Goal: Check status: Check status

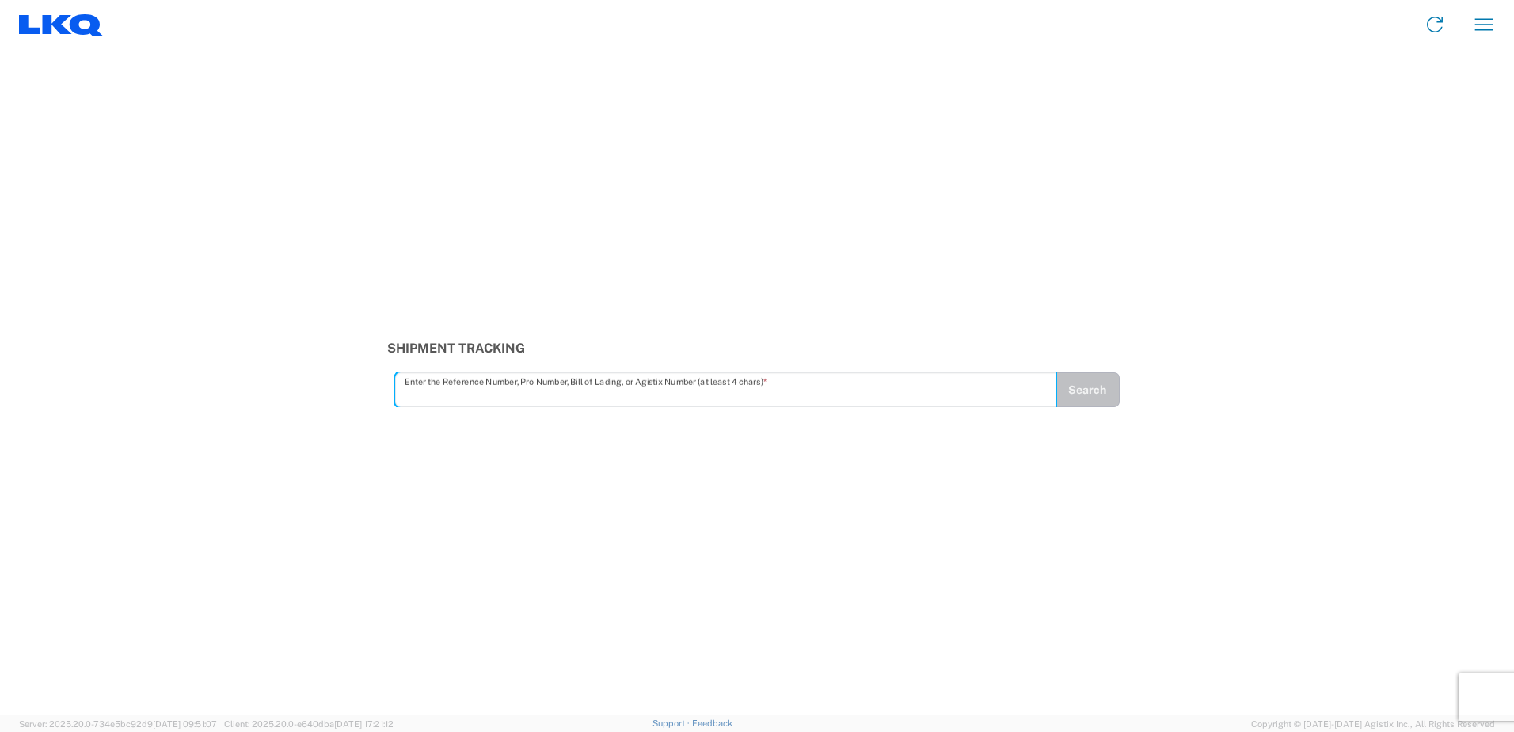
click at [534, 400] on input "text" at bounding box center [726, 390] width 642 height 28
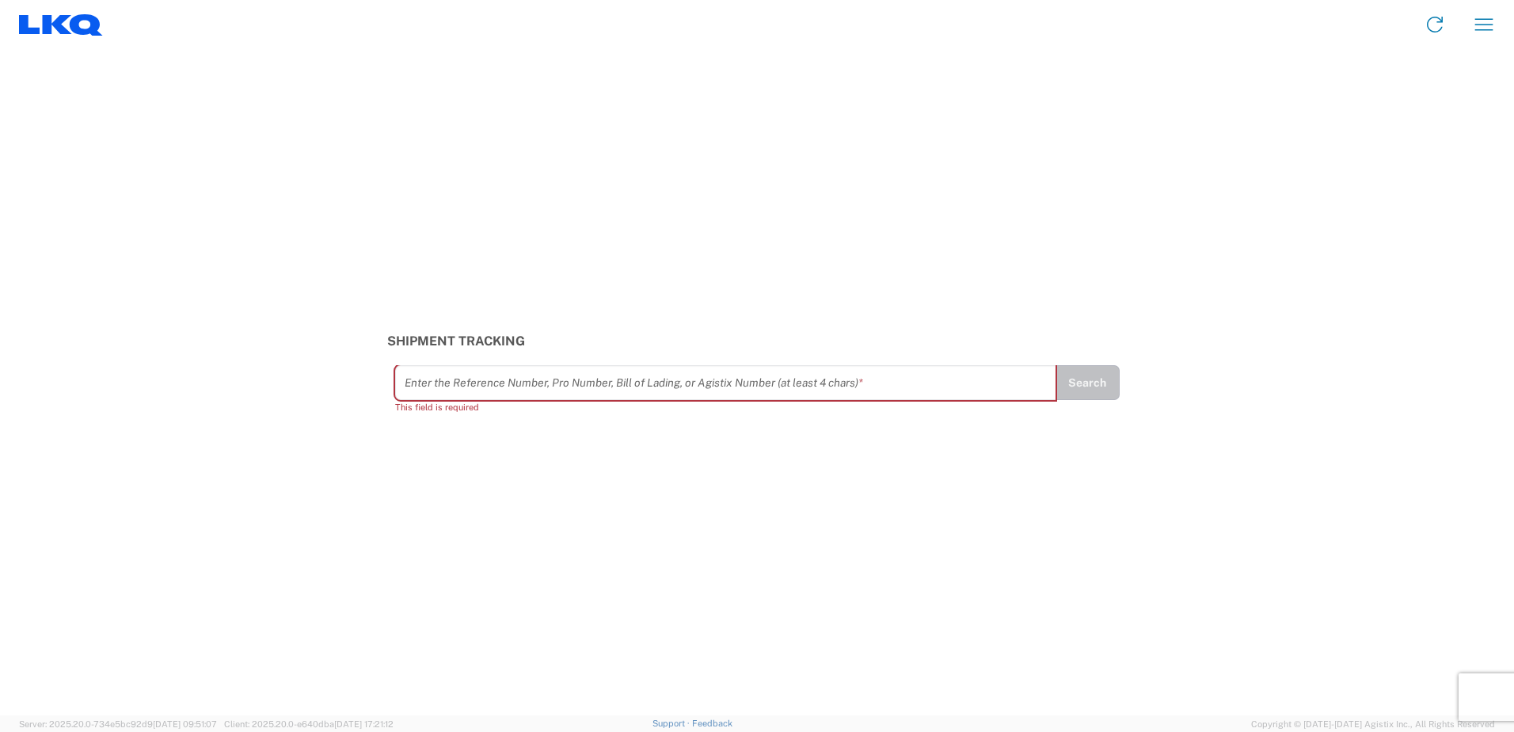
click at [447, 385] on input "text" at bounding box center [726, 383] width 642 height 28
click at [474, 386] on input "text" at bounding box center [726, 383] width 642 height 28
